Goal: Check status

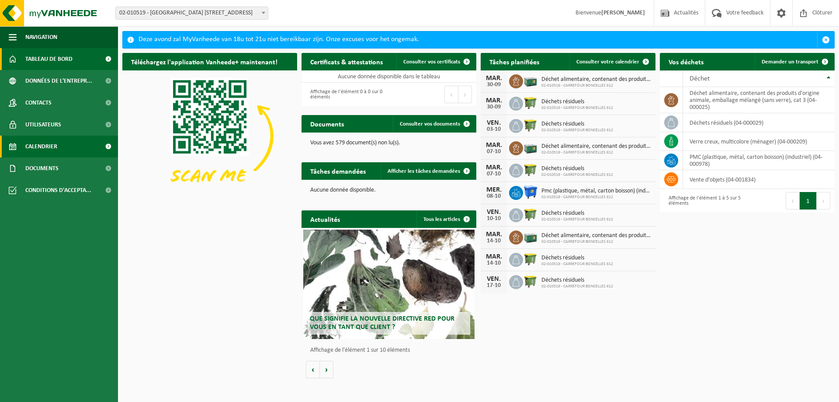
click at [42, 148] on span "Calendrier" at bounding box center [41, 146] width 32 height 22
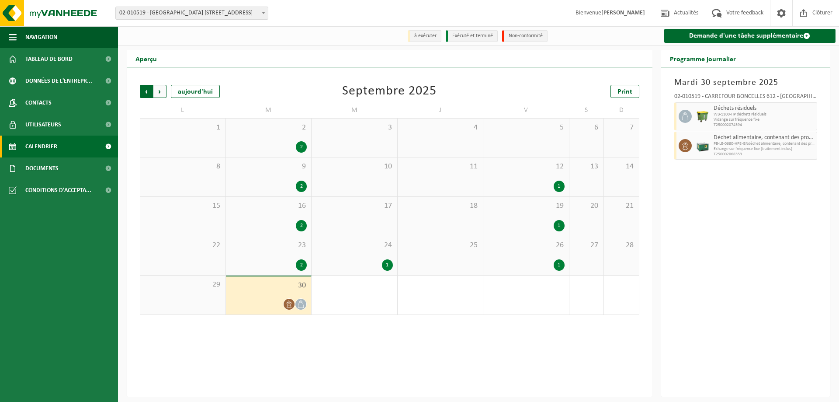
click at [160, 94] on span "Suivant" at bounding box center [159, 91] width 13 height 13
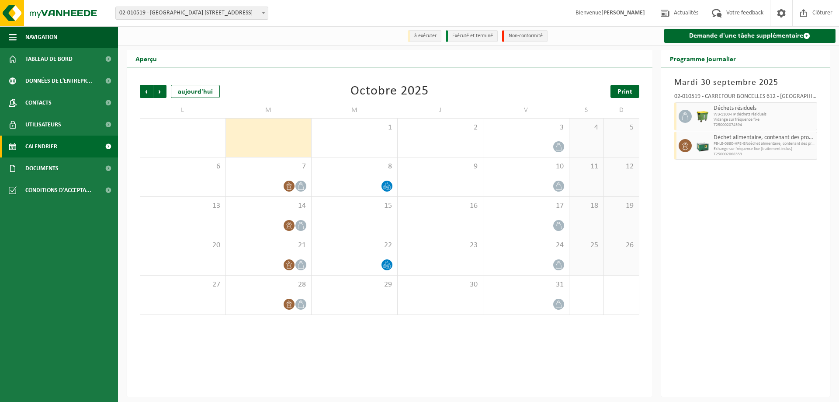
click at [620, 92] on span "Print" at bounding box center [624, 91] width 15 height 7
